Goal: Information Seeking & Learning: Learn about a topic

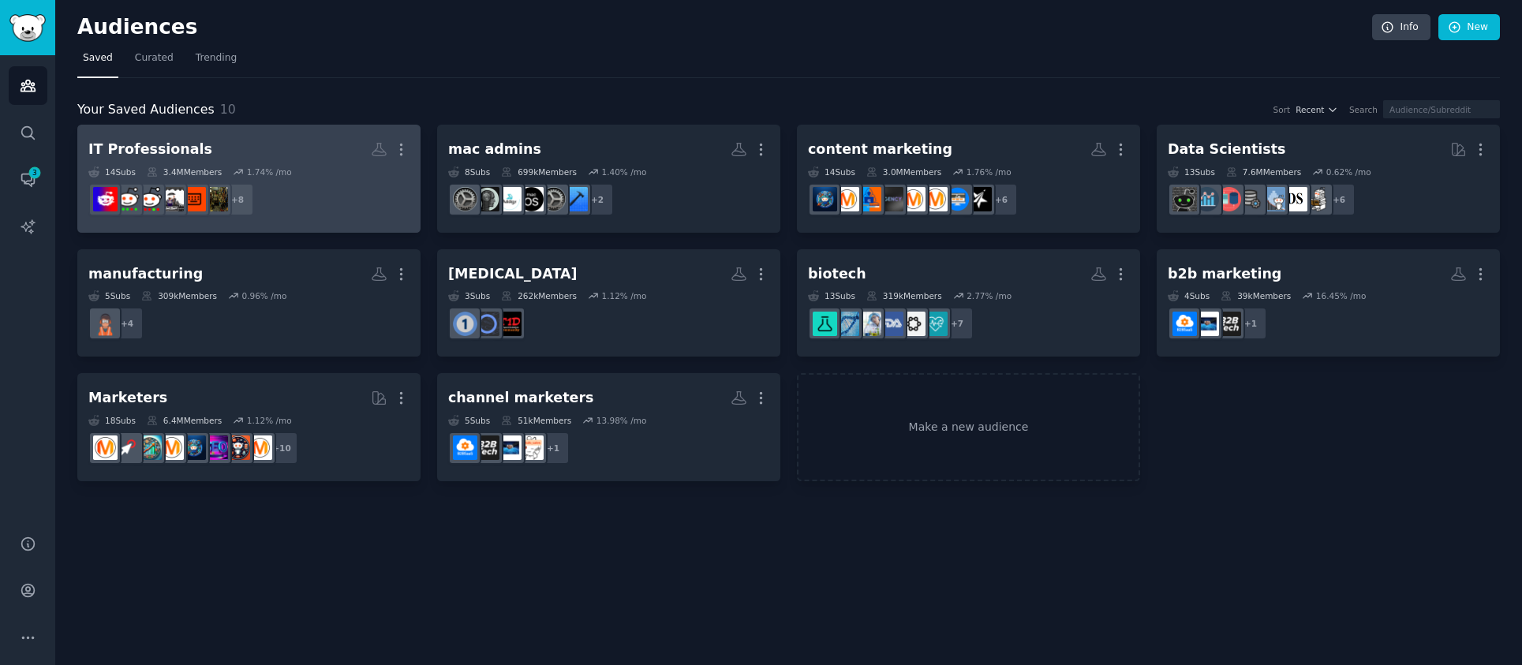
click at [255, 134] on link "IT Professionals More 14 Sub s 3.4M Members 1.74 % /mo + 8" at bounding box center [248, 179] width 343 height 108
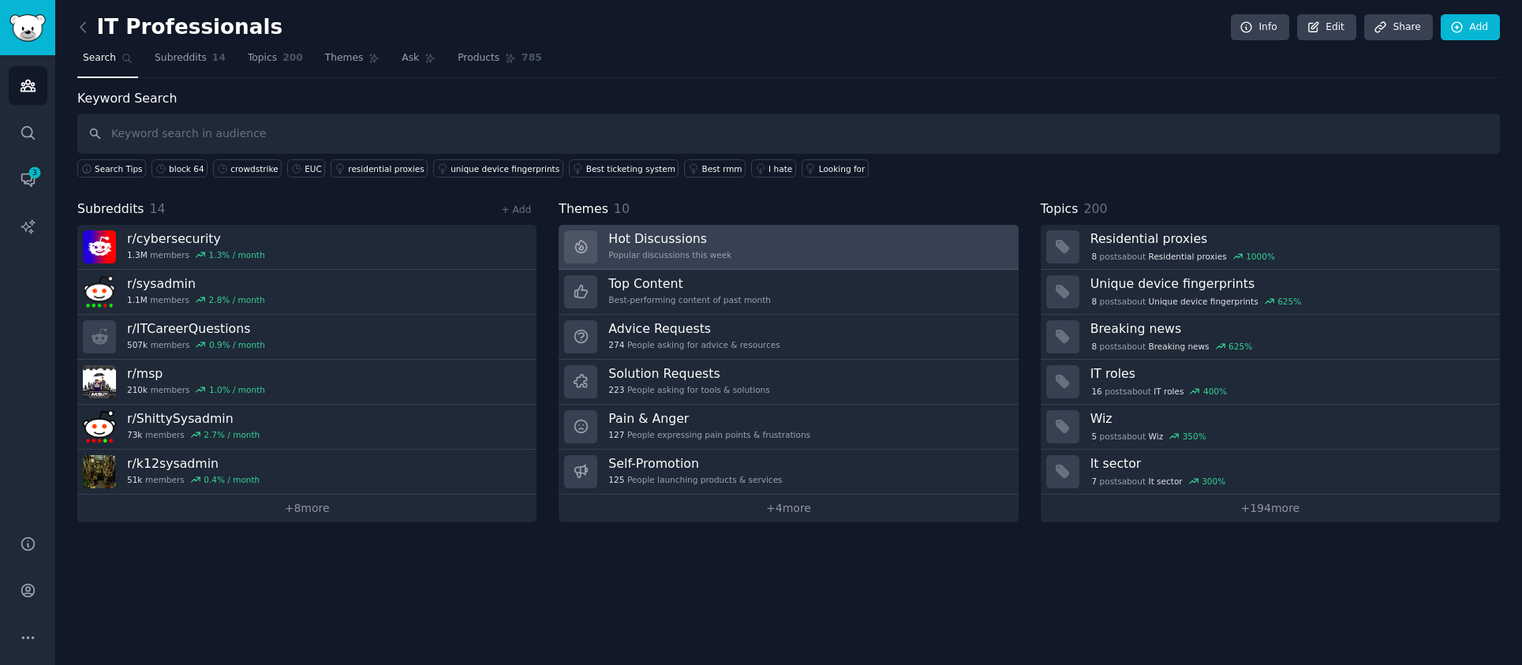
click at [817, 260] on link "Hot Discussions Popular discussions this week" at bounding box center [788, 247] width 459 height 45
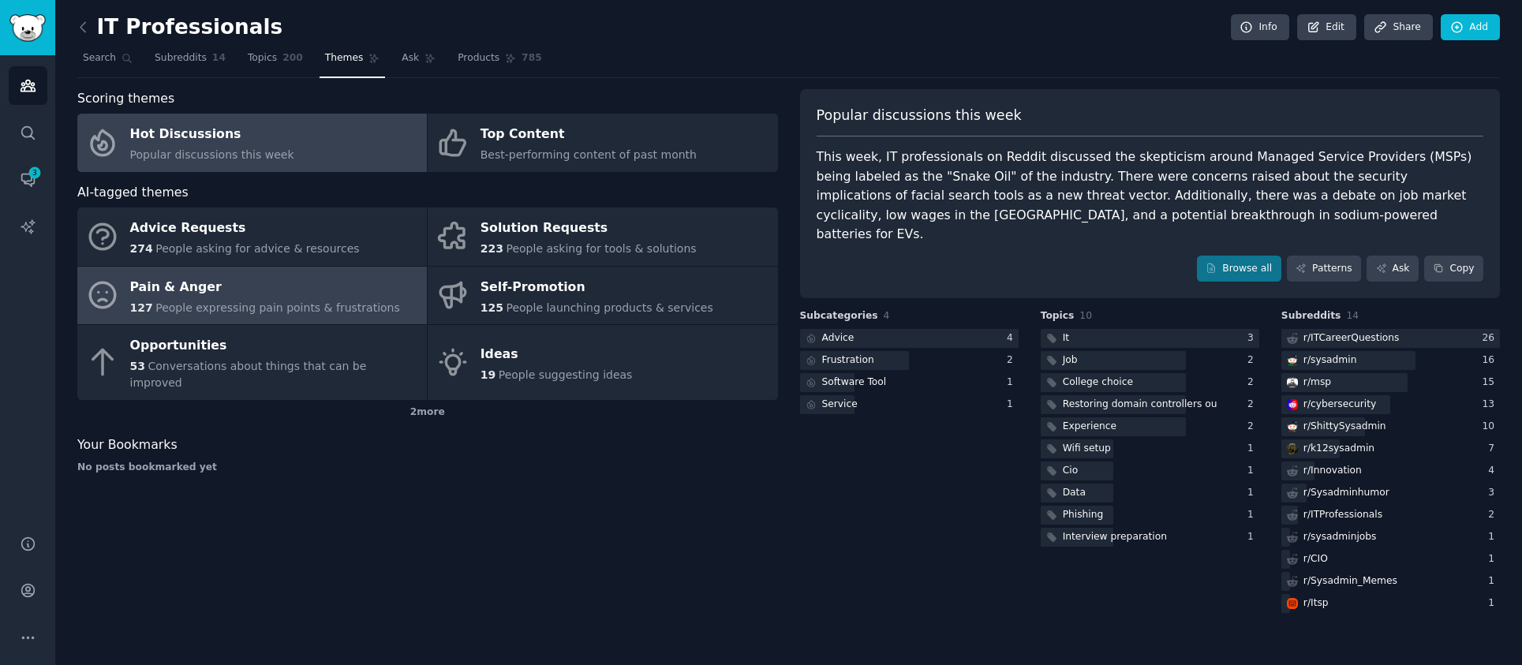
click at [277, 305] on span "People expressing pain points & frustrations" at bounding box center [277, 307] width 245 height 13
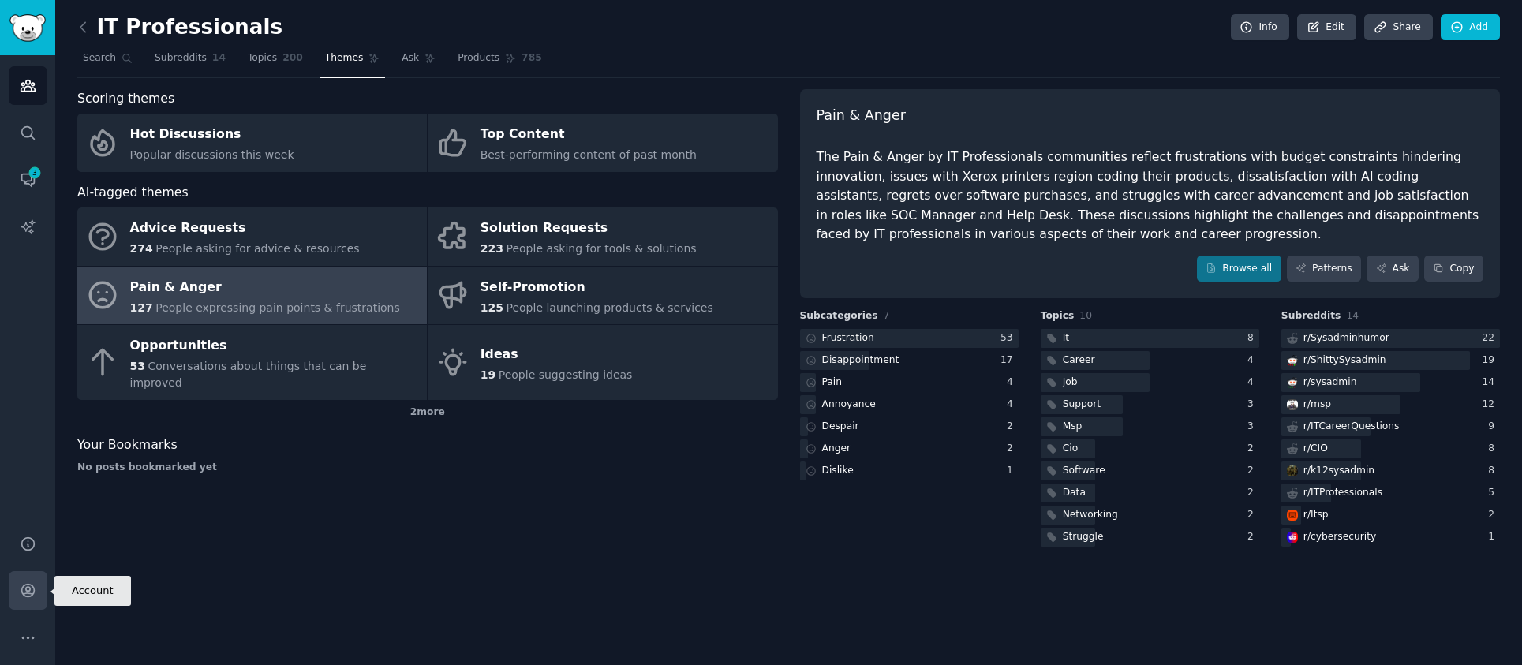
click at [34, 590] on icon "Sidebar" at bounding box center [27, 591] width 13 height 13
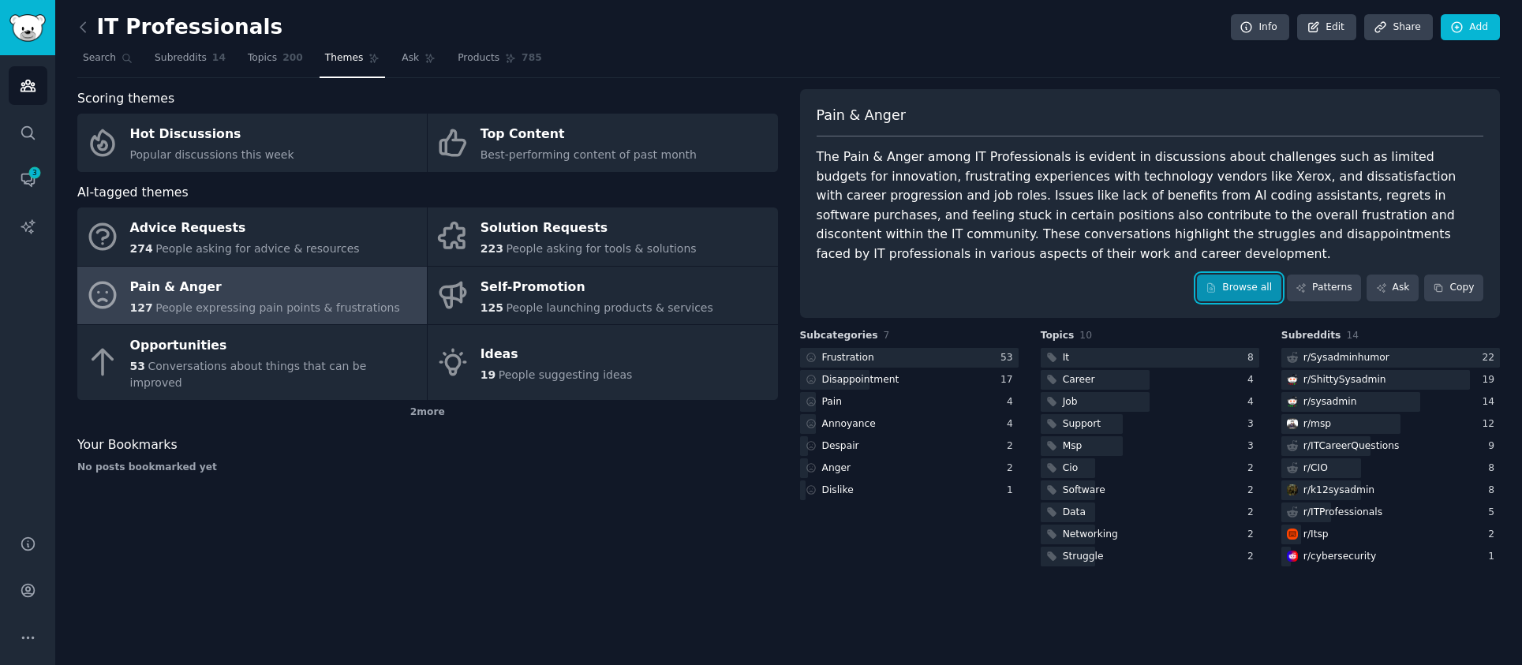
click at [1215, 289] on icon at bounding box center [1211, 287] width 7 height 9
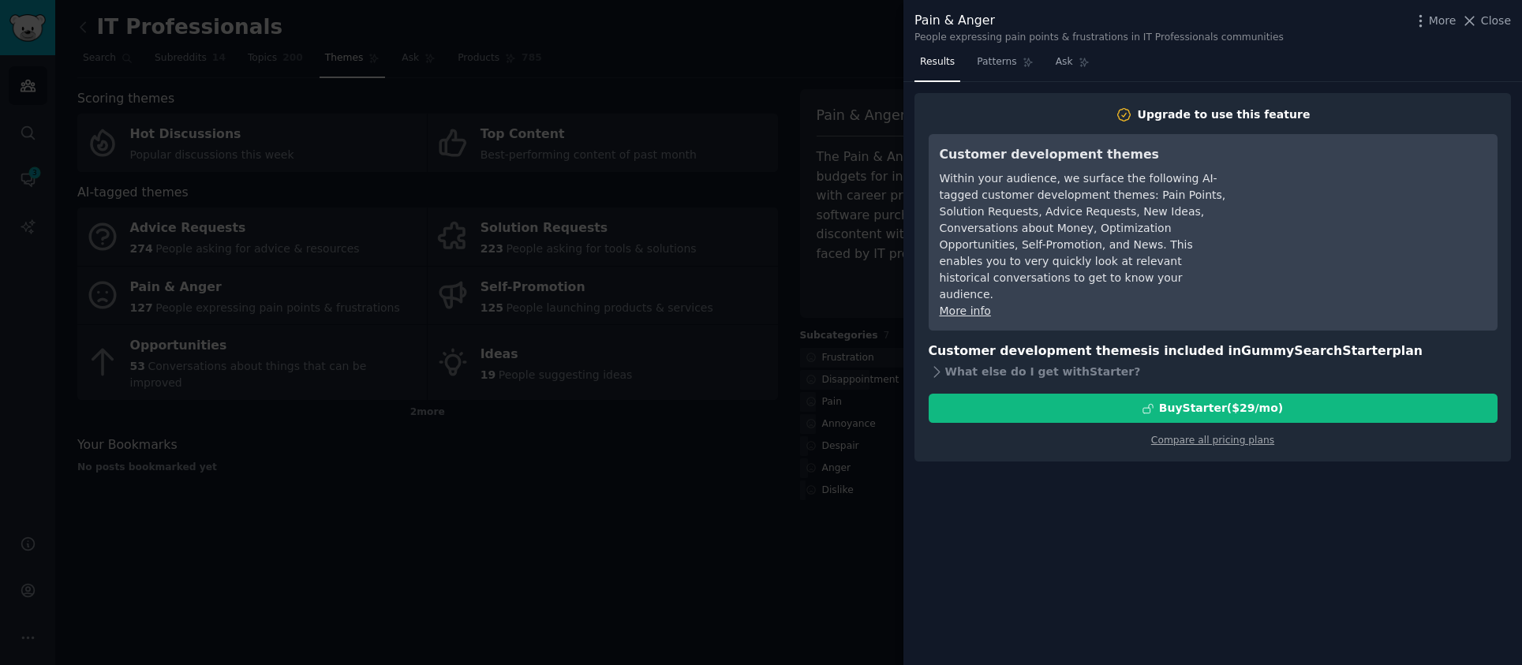
click at [688, 482] on div at bounding box center [761, 332] width 1522 height 665
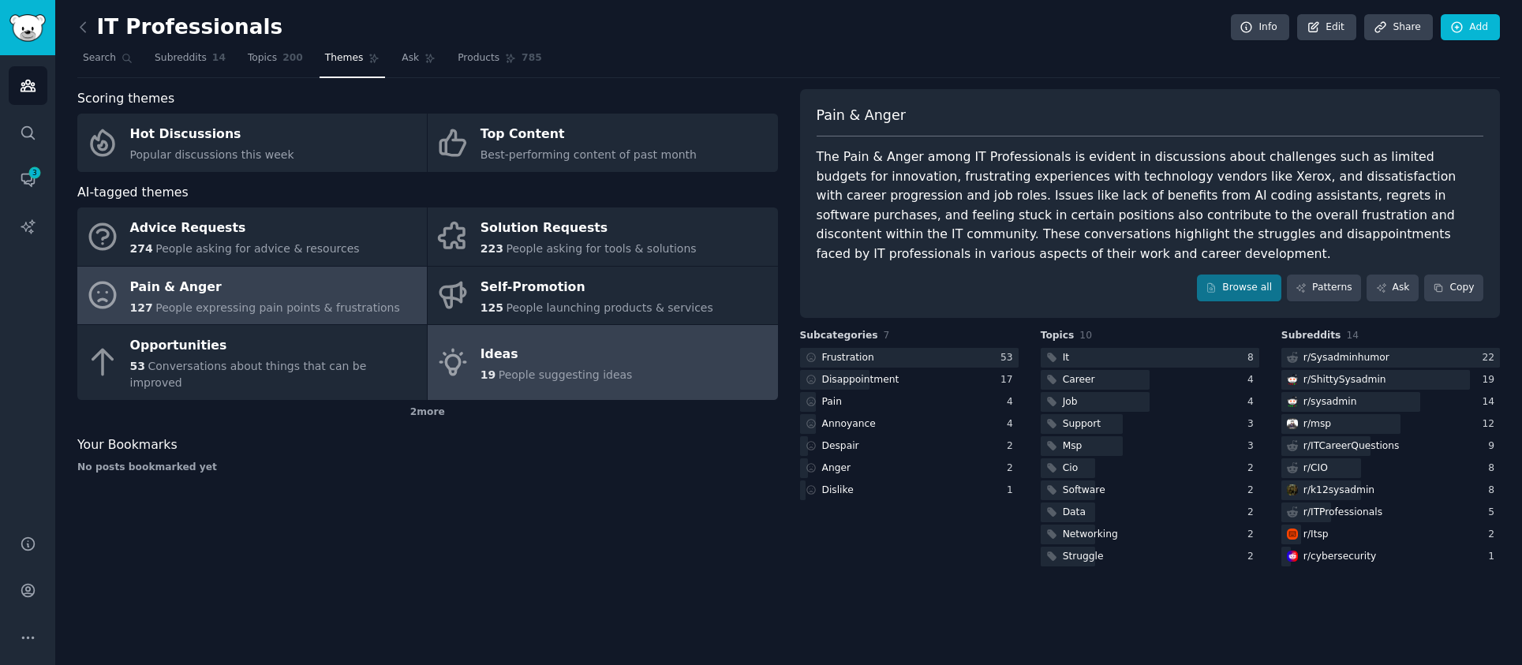
click at [515, 369] on span "People suggesting ideas" at bounding box center [566, 375] width 134 height 13
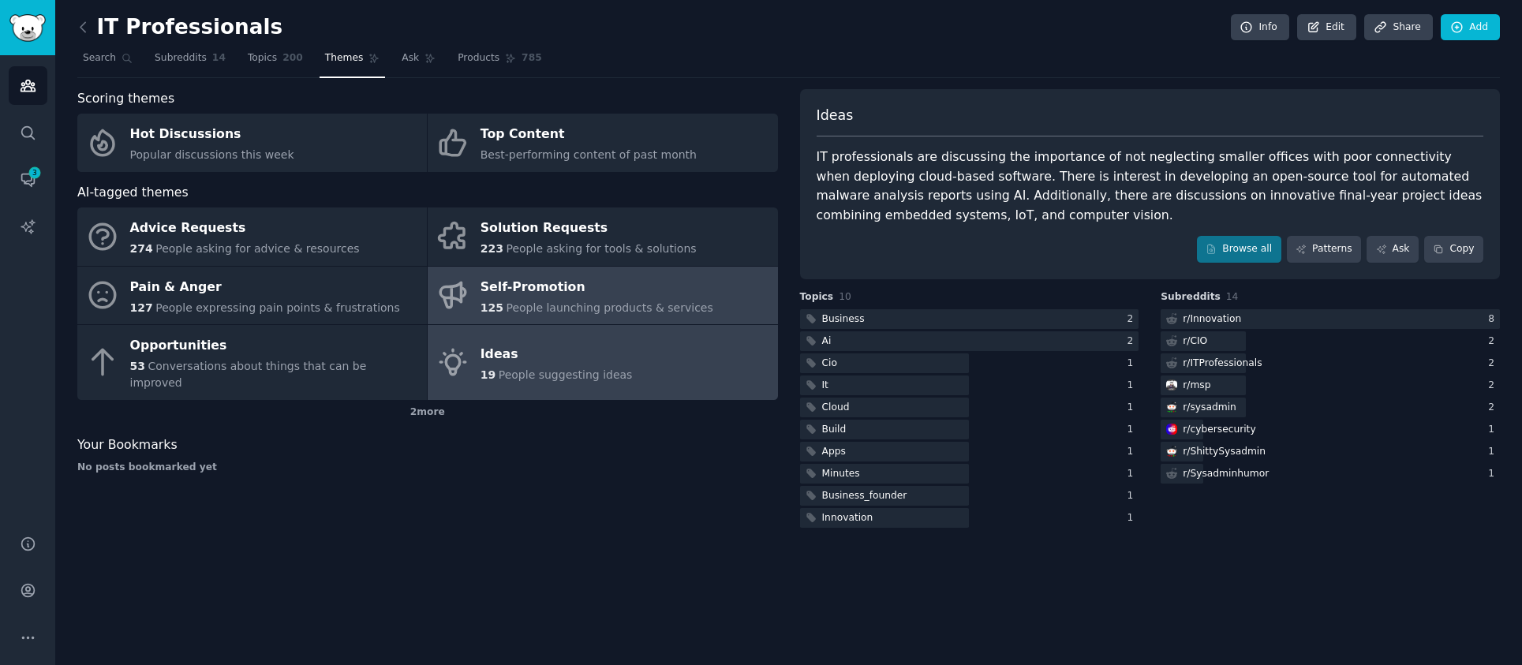
click at [620, 283] on div "Self-Promotion" at bounding box center [597, 287] width 233 height 25
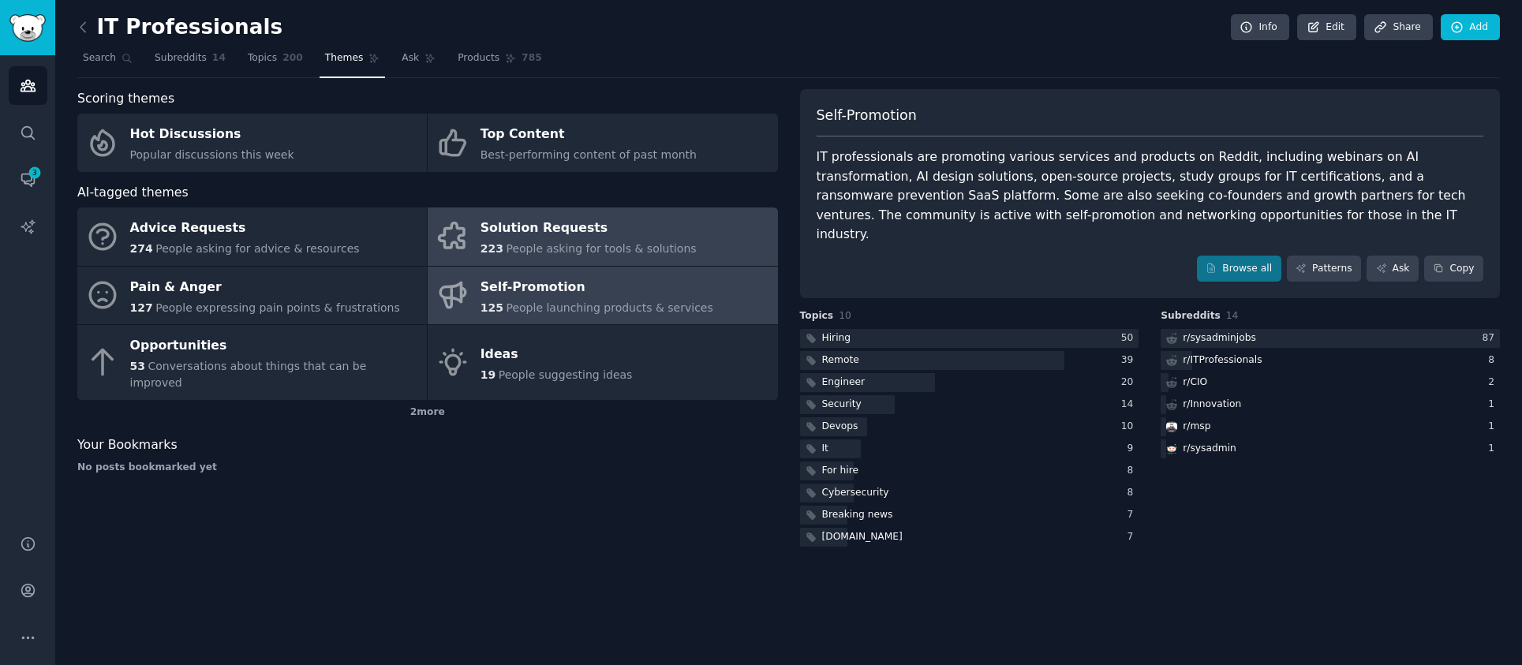
click at [522, 238] on div "Solution Requests" at bounding box center [589, 228] width 216 height 25
